Goal: Transaction & Acquisition: Purchase product/service

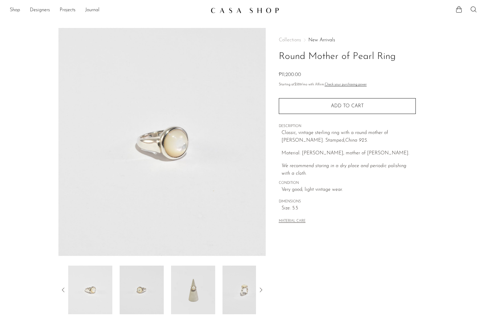
click at [382, 189] on span "Very good; light vintage wear." at bounding box center [349, 190] width 134 height 8
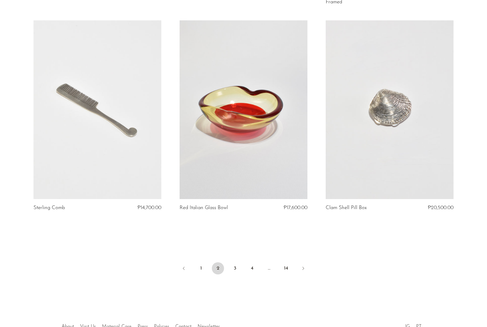
scroll to position [2336, 0]
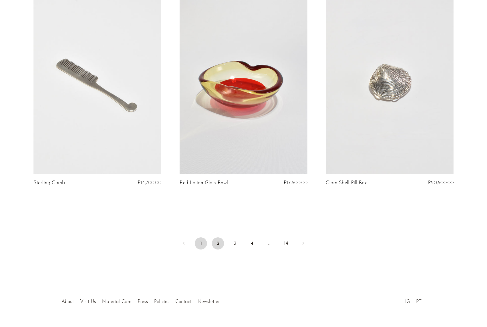
click at [202, 250] on link "1" at bounding box center [201, 244] width 12 height 12
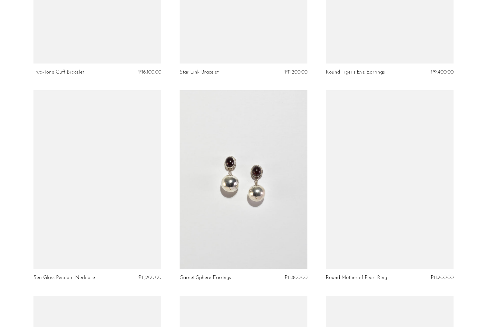
scroll to position [1184, 0]
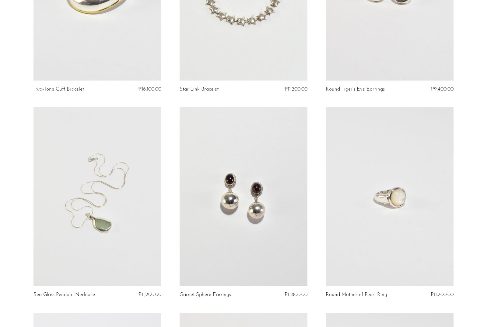
click at [400, 153] on link at bounding box center [390, 196] width 128 height 179
